Goal: Information Seeking & Learning: Learn about a topic

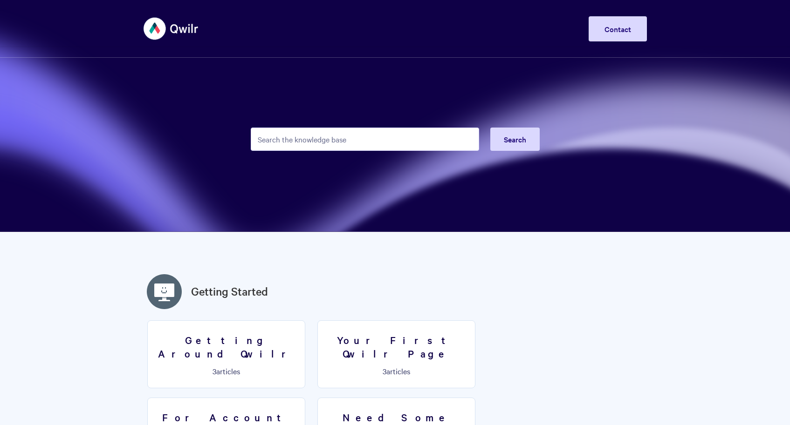
click at [353, 140] on input "Search the knowledge base" at bounding box center [365, 139] width 228 height 23
click at [380, 149] on input "Search the knowledge base" at bounding box center [365, 139] width 228 height 23
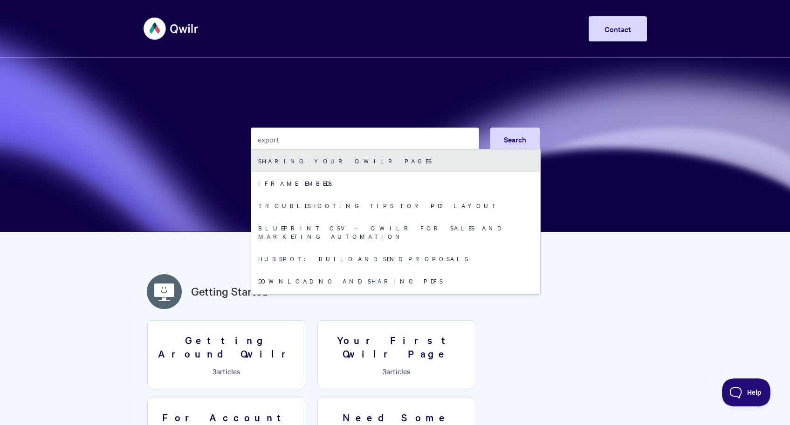
type input "export"
click at [373, 155] on link "Sharing your Qwilr Pages" at bounding box center [395, 161] width 289 height 22
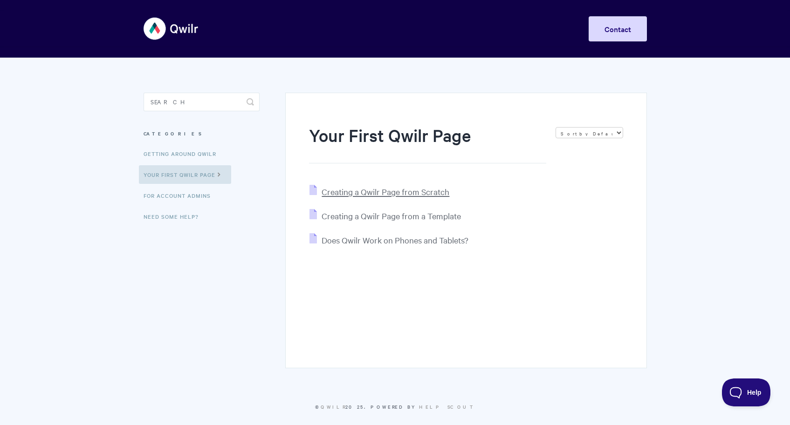
click at [418, 194] on span "Creating a Qwilr Page from Scratch" at bounding box center [386, 191] width 128 height 11
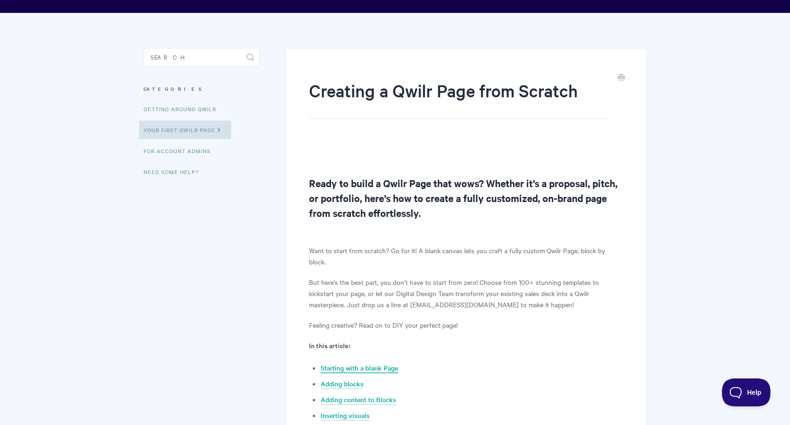
click at [371, 363] on link "Starting with a blank Page" at bounding box center [359, 368] width 77 height 10
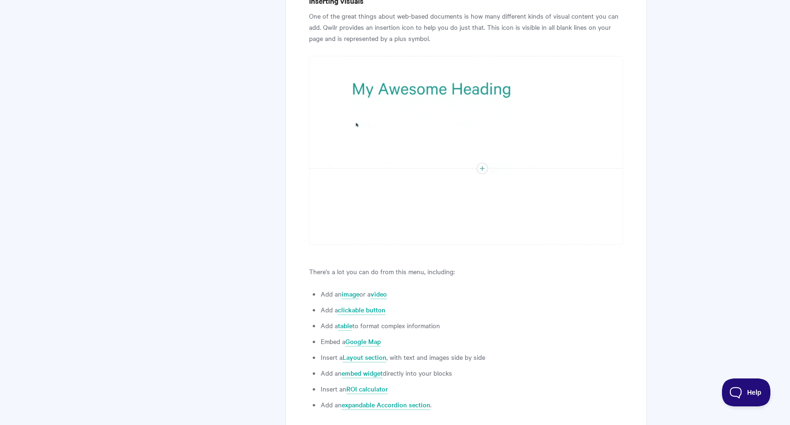
scroll to position [1917, 0]
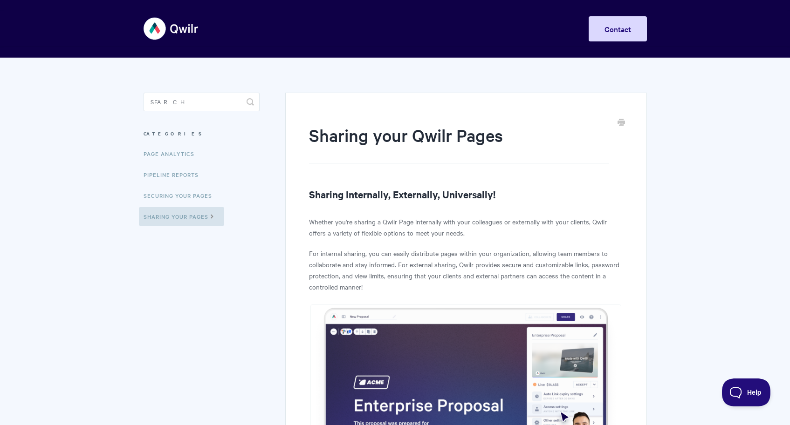
click at [170, 26] on img at bounding box center [171, 28] width 55 height 35
